Goal: Information Seeking & Learning: Learn about a topic

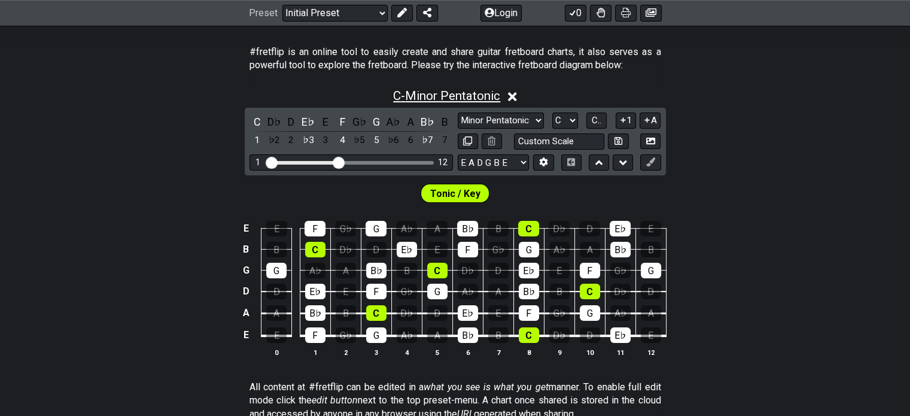
scroll to position [239, 0]
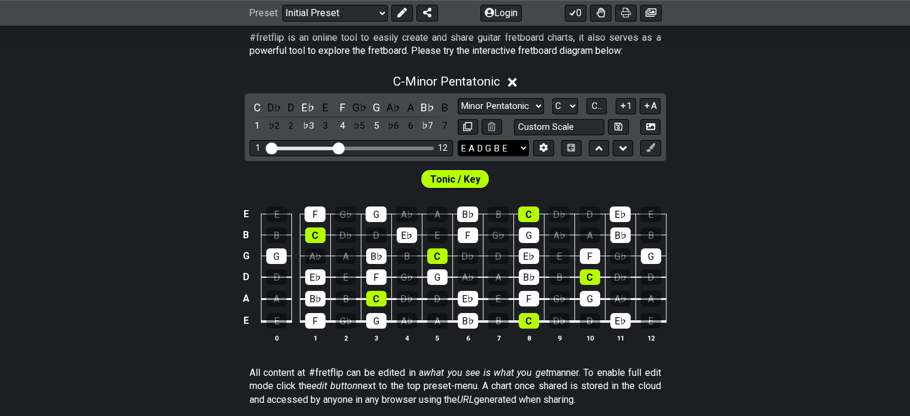
click at [486, 150] on select "E A D G B E E A D G B E E A D G B E B E A D F♯ B A D G C E A D A D G B E E♭ A♭ …" at bounding box center [492, 148] width 71 height 16
click at [830, 154] on div "C - Minor Pentatonic C D♭ D E♭ E F G♭ G A♭ A B♭ B 1 ♭2 2 ♭3 3 4 ♭5 5 ♭6 6 ♭7 7 …" at bounding box center [455, 213] width 910 height 292
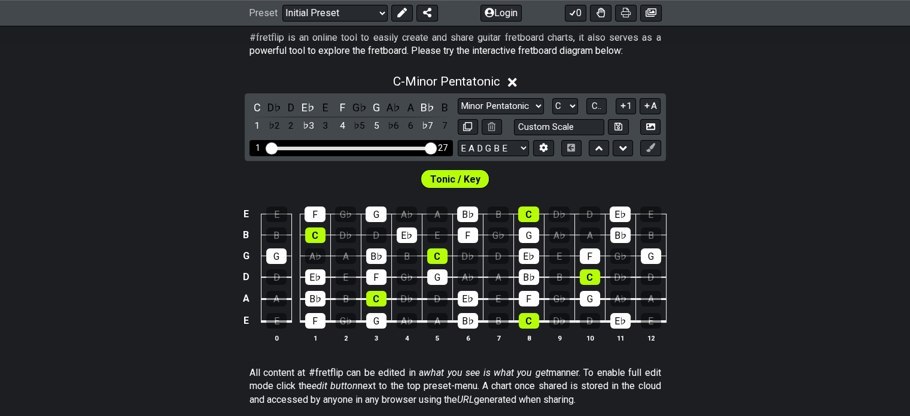
drag, startPoint x: 340, startPoint y: 150, endPoint x: 428, endPoint y: 149, distance: 87.9
click at [428, 147] on input "Visible fret range" at bounding box center [351, 147] width 170 height 0
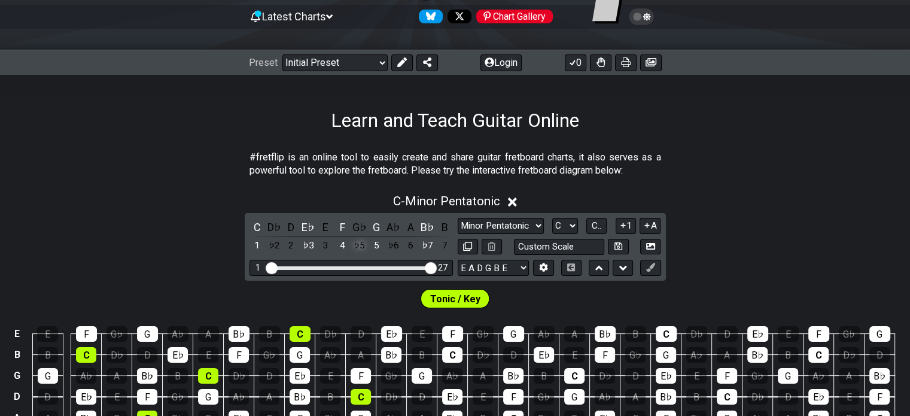
scroll to position [0, 0]
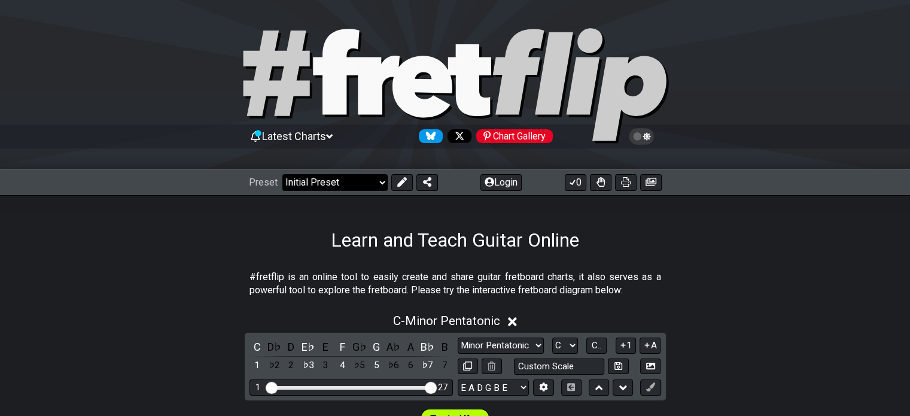
click at [372, 181] on select "Welcome to #fretflip! Initial Preset Custom Preset Minor Pentatonic Major Penta…" at bounding box center [334, 182] width 105 height 17
click at [282, 174] on select "Welcome to #fretflip! Initial Preset Custom Preset Minor Pentatonic Major Penta…" at bounding box center [334, 182] width 105 height 17
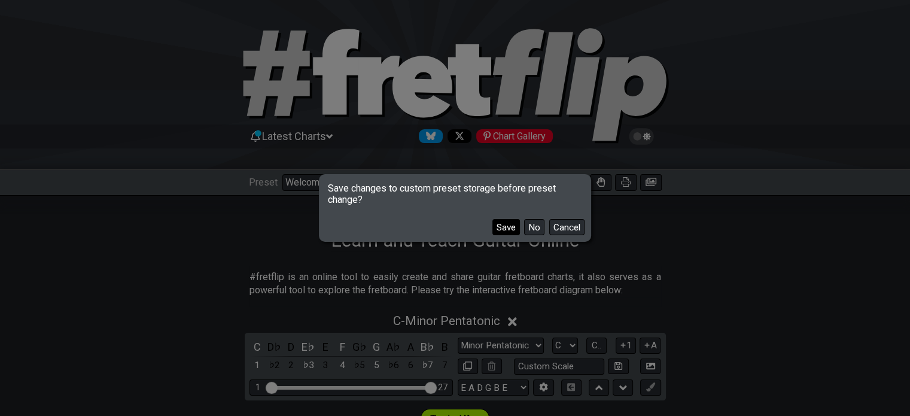
click at [502, 230] on button "Save" at bounding box center [506, 227] width 28 height 16
select select "/power-chords"
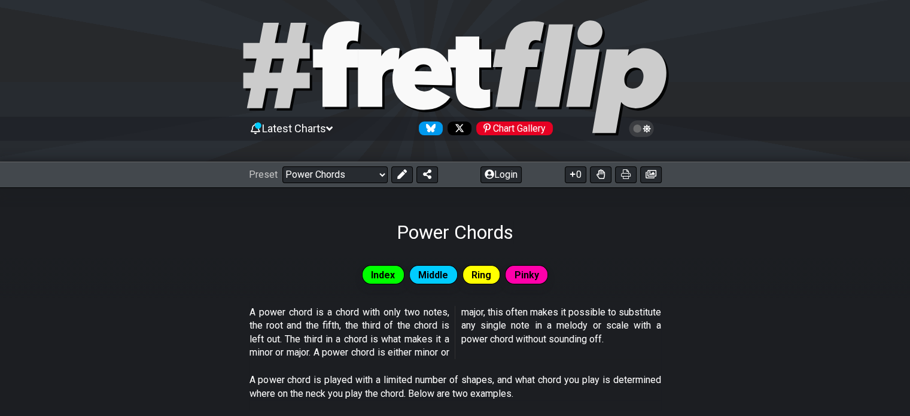
scroll to position [7, 0]
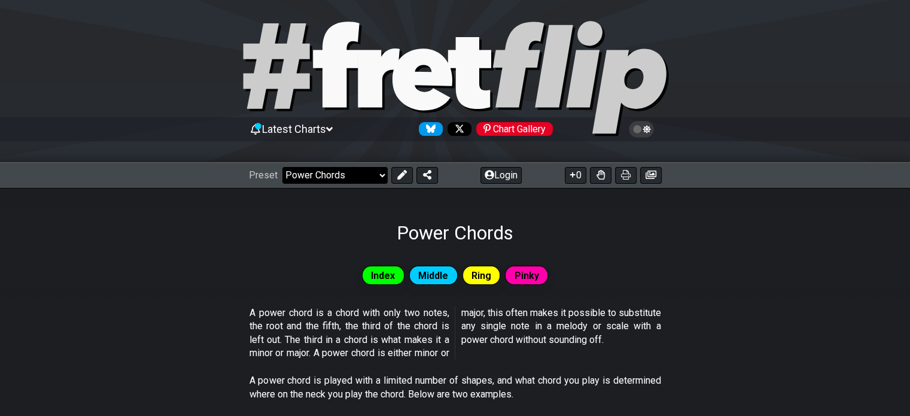
click at [376, 176] on select "Welcome to #fretflip! Initial Preset Learn and Teach Guitar Online Minor Pentat…" at bounding box center [334, 175] width 105 height 17
click at [694, 206] on div "Power Chords" at bounding box center [455, 216] width 910 height 56
click at [378, 277] on span "Index" at bounding box center [383, 275] width 24 height 17
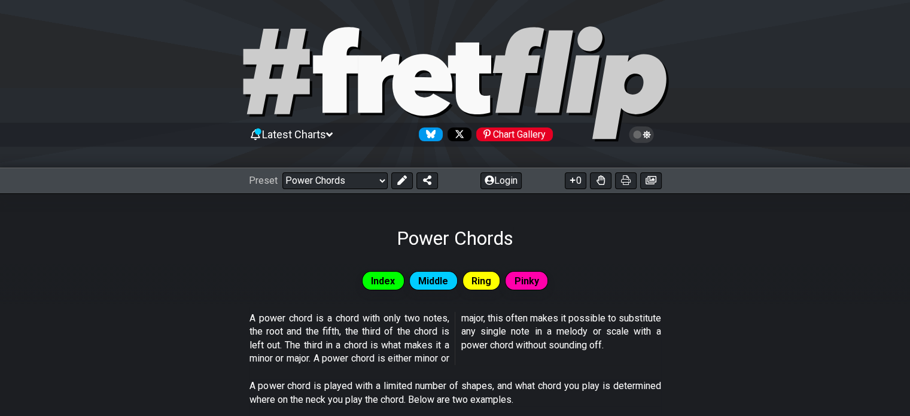
scroll to position [0, 0]
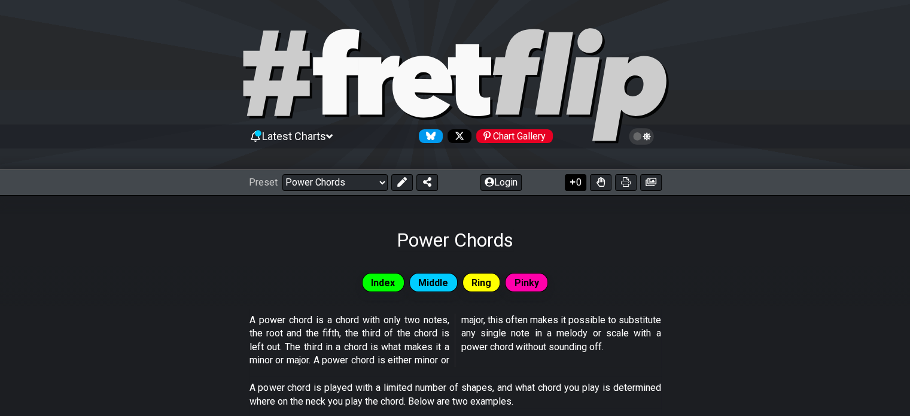
click at [574, 181] on icon at bounding box center [572, 182] width 12 height 10
click at [572, 182] on icon at bounding box center [572, 181] width 7 height 5
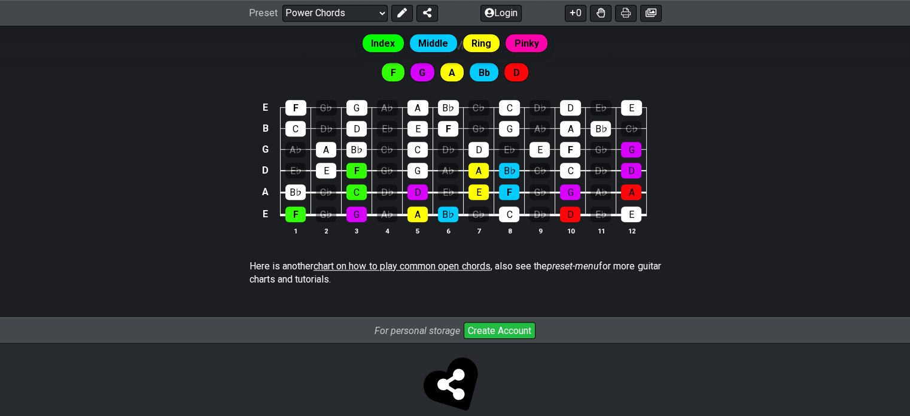
scroll to position [837, 0]
click at [501, 328] on button "Create Account" at bounding box center [499, 329] width 72 height 17
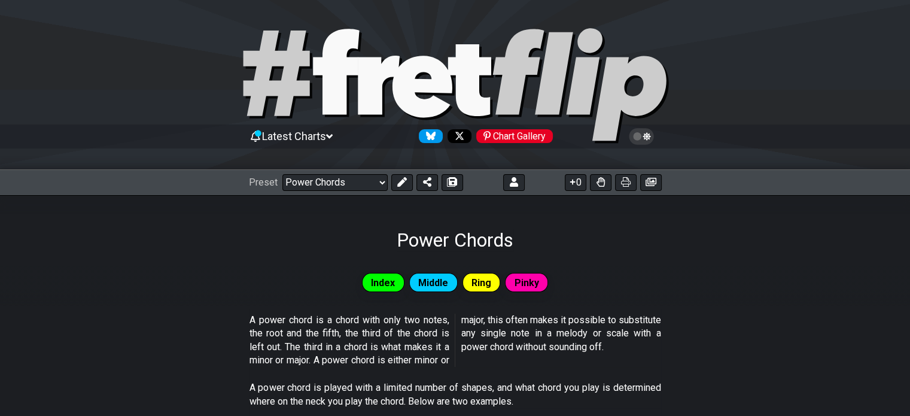
click at [323, 132] on span "Latest Charts" at bounding box center [294, 136] width 64 height 13
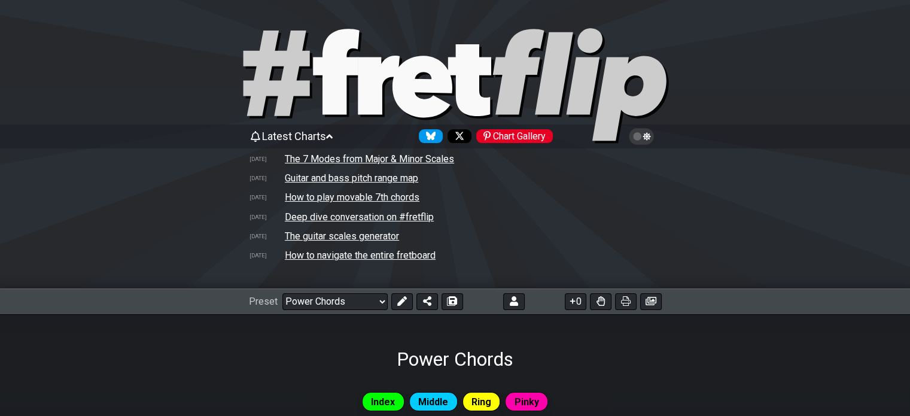
click at [375, 163] on td "The 7 Modes from Major & Minor Scales" at bounding box center [369, 158] width 170 height 13
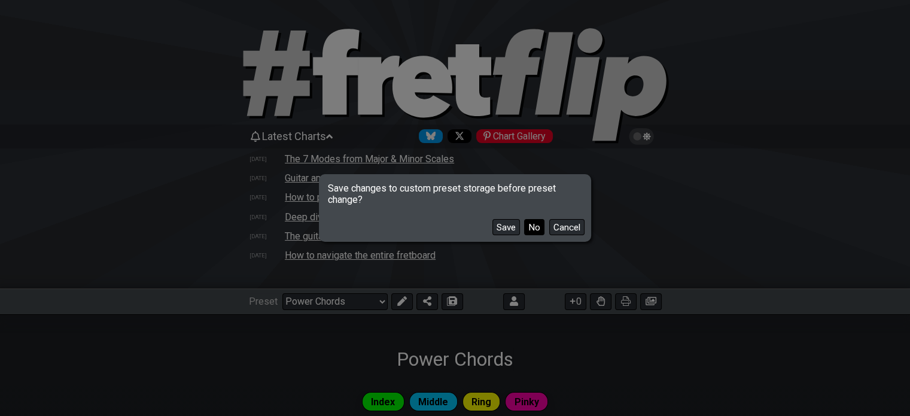
click at [530, 227] on button "No" at bounding box center [534, 227] width 20 height 16
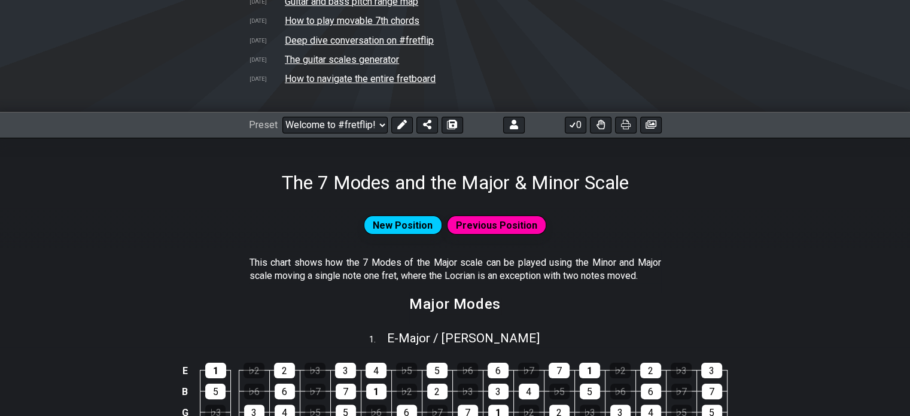
scroll to position [179, 0]
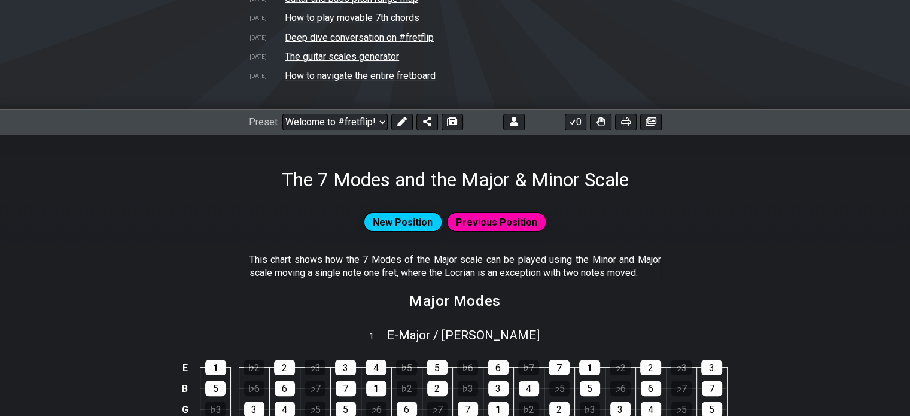
click at [426, 222] on span "New Position" at bounding box center [403, 221] width 60 height 17
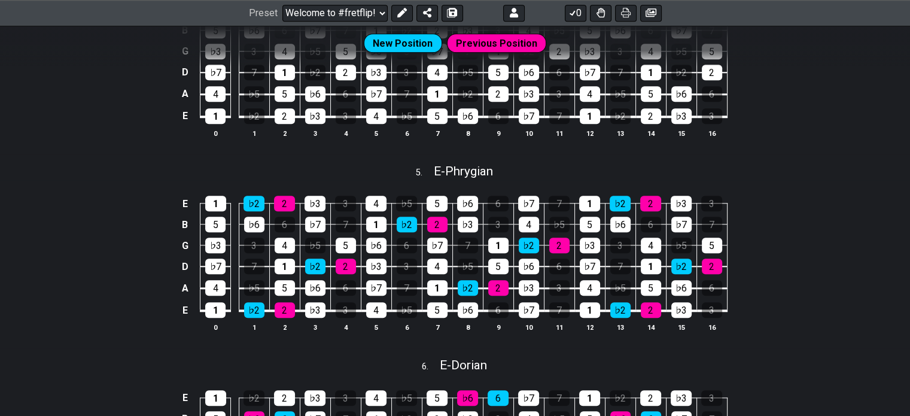
scroll to position [612, 0]
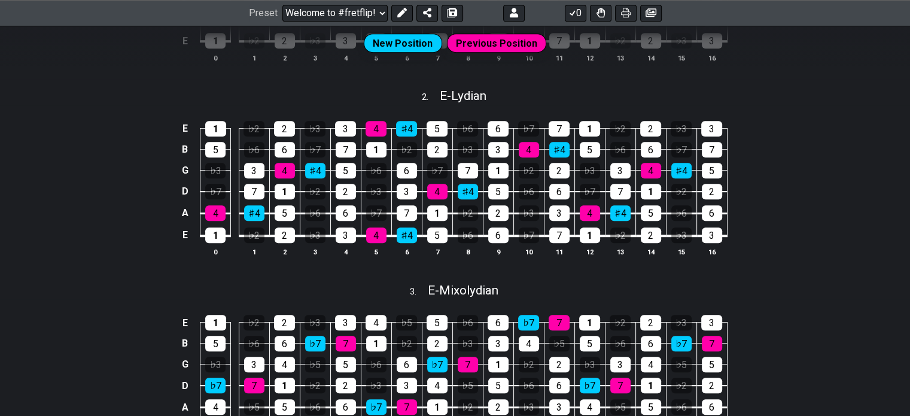
click at [395, 38] on span "New Position" at bounding box center [403, 43] width 60 height 17
click at [503, 46] on span "Previous Position" at bounding box center [496, 43] width 81 height 17
click at [248, 211] on div "♯4" at bounding box center [254, 213] width 20 height 16
click at [249, 212] on div "♯4" at bounding box center [254, 213] width 20 height 16
click at [318, 208] on div "♭6" at bounding box center [315, 213] width 20 height 16
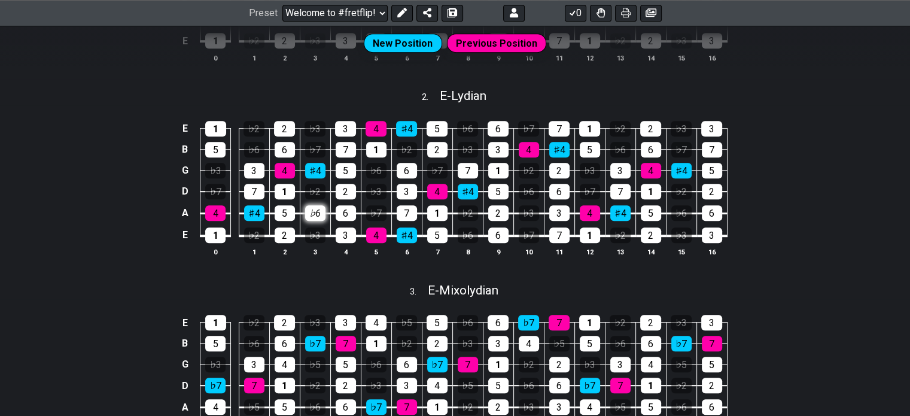
click at [318, 208] on div "♭6" at bounding box center [315, 213] width 20 height 16
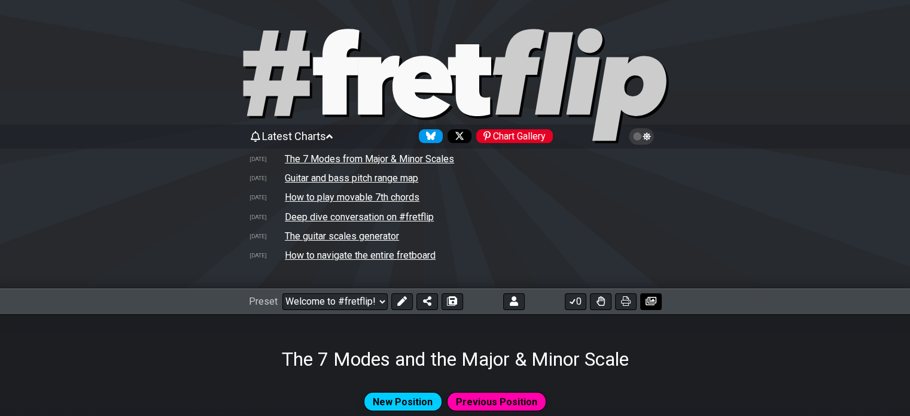
click at [654, 303] on icon at bounding box center [650, 301] width 11 height 8
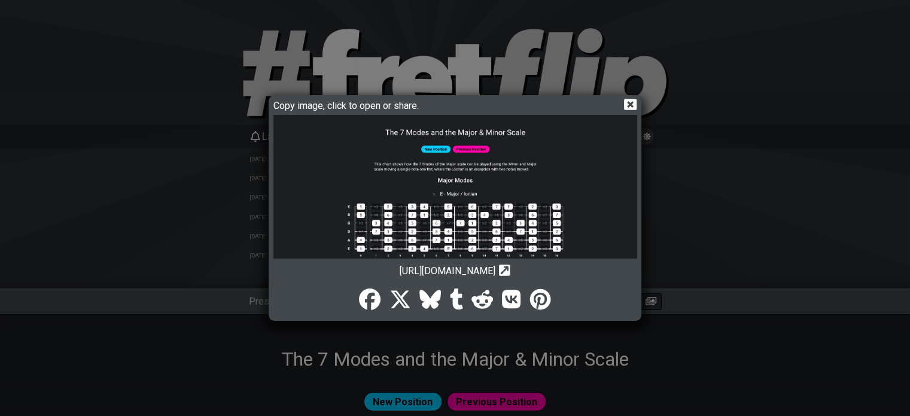
click at [626, 102] on icon at bounding box center [630, 104] width 13 height 11
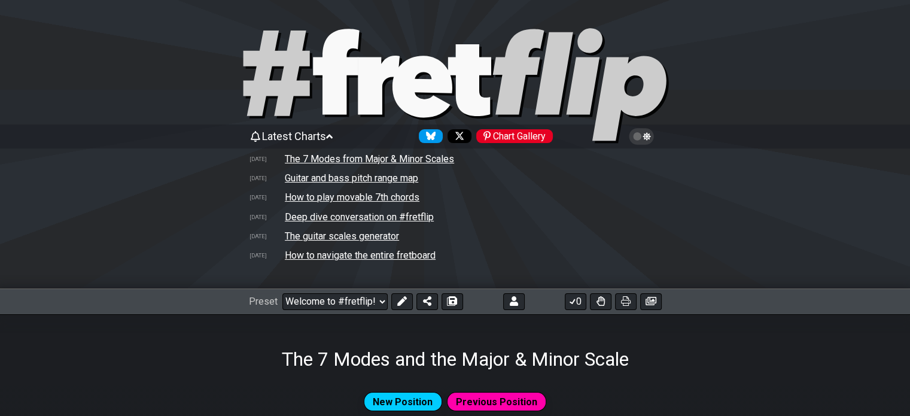
click at [335, 310] on div "Preset Welcome to #fretflip! Initial Preset Learn and Teach Guitar Online Minor…" at bounding box center [455, 301] width 910 height 26
click at [335, 301] on select "Welcome to #fretflip! Initial Preset Learn and Teach Guitar Online Minor Pentat…" at bounding box center [334, 301] width 105 height 17
click at [282, 293] on select "Welcome to #fretflip! Initial Preset Learn and Teach Guitar Online Minor Pentat…" at bounding box center [334, 301] width 105 height 17
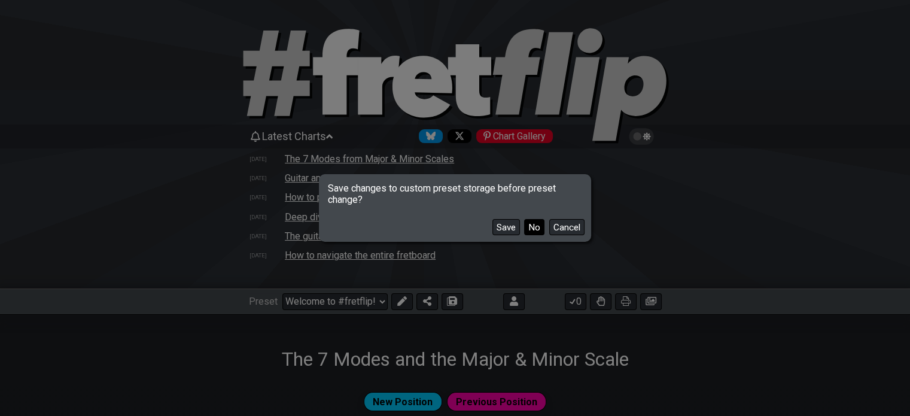
click at [533, 230] on button "No" at bounding box center [534, 227] width 20 height 16
select select "/beginner-guitar"
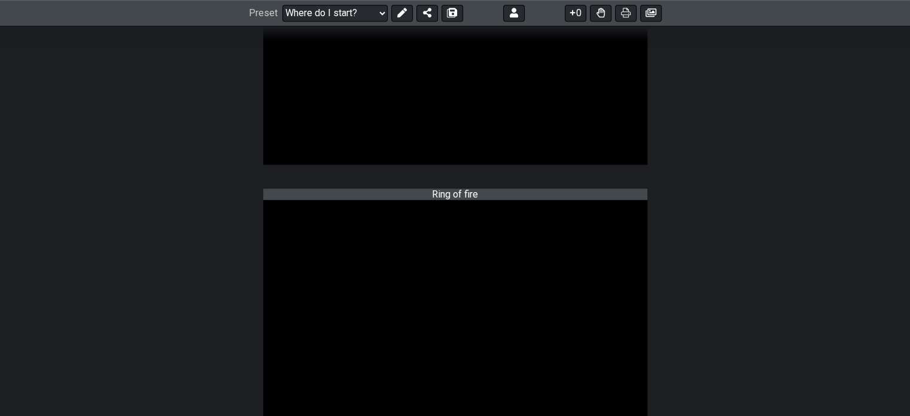
scroll to position [897, 0]
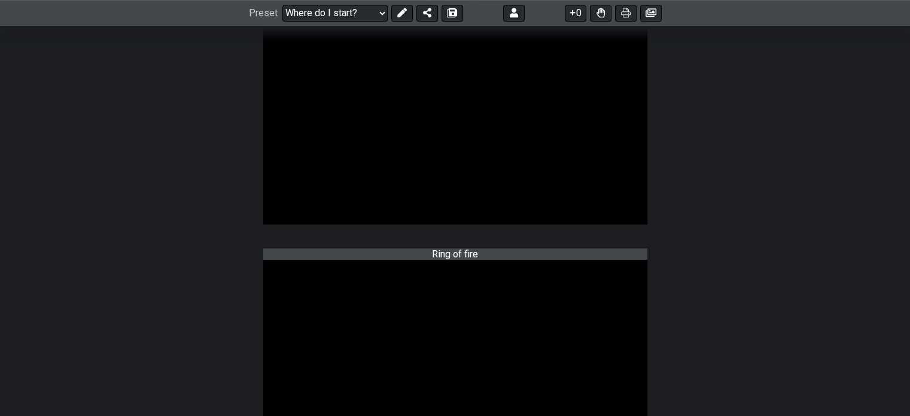
click at [187, 182] on section "Sweet home Alabama" at bounding box center [455, 118] width 910 height 252
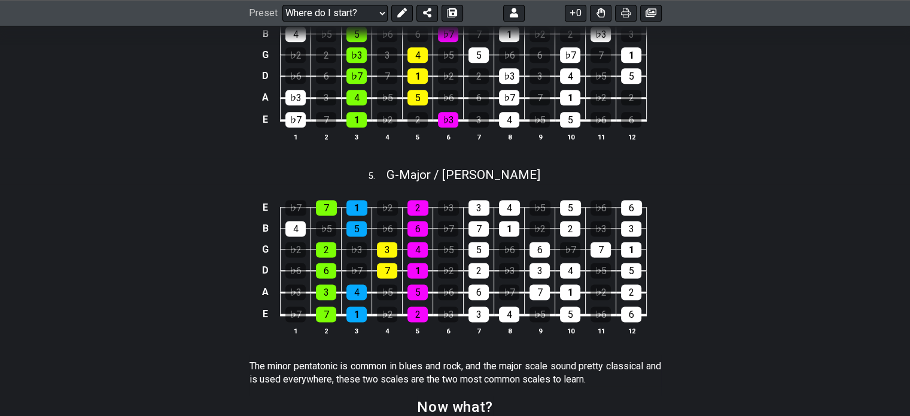
scroll to position [1555, 0]
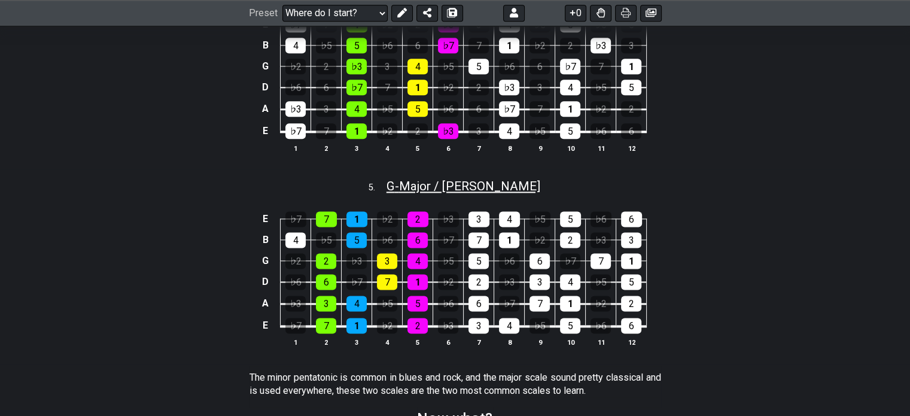
click at [490, 193] on span "G - Major / Ionian" at bounding box center [463, 186] width 154 height 14
select select "G"
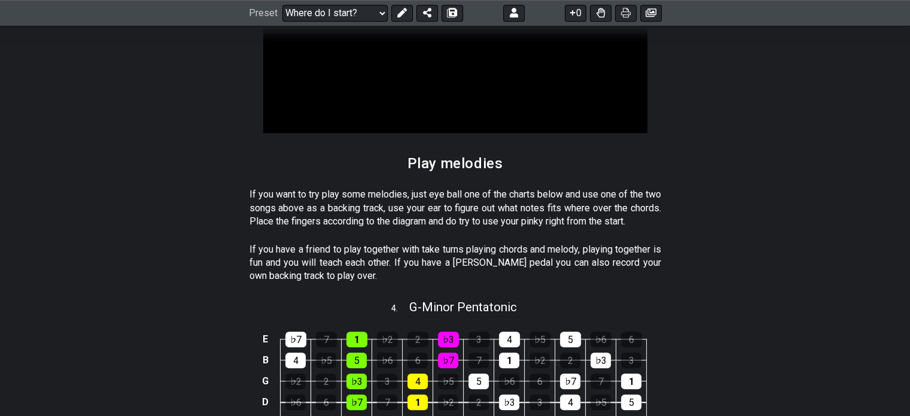
scroll to position [1316, 0]
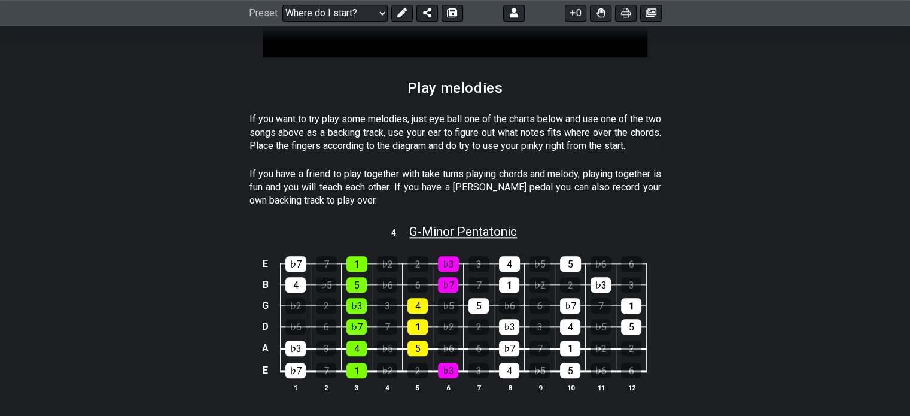
click at [496, 239] on span "G - Minor Pentatonic" at bounding box center [463, 231] width 108 height 14
select select "G"
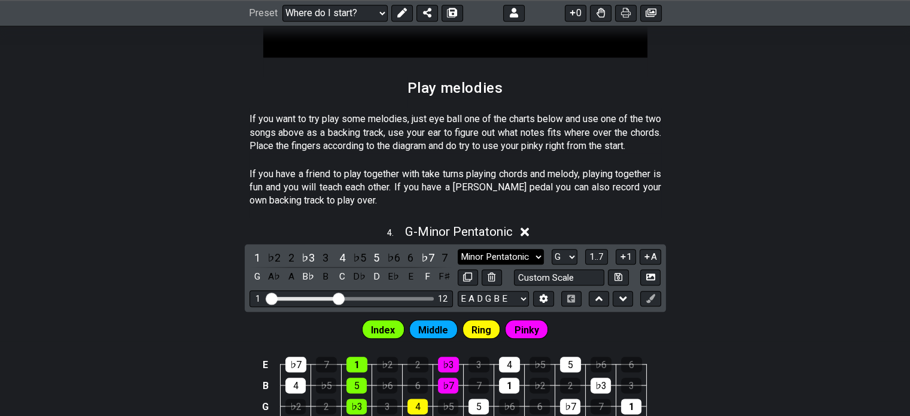
click at [493, 263] on select "Minor Pentatonic Root Minor Pentatonic Major Pentatonic Minor Blues Major Blues…" at bounding box center [500, 257] width 86 height 16
select select "Major Pentatonic"
click at [457, 261] on select "Minor Pentatonic Root Minor Pentatonic Major Pentatonic Minor Blues Major Blues…" at bounding box center [500, 257] width 86 height 16
